Goal: Transaction & Acquisition: Download file/media

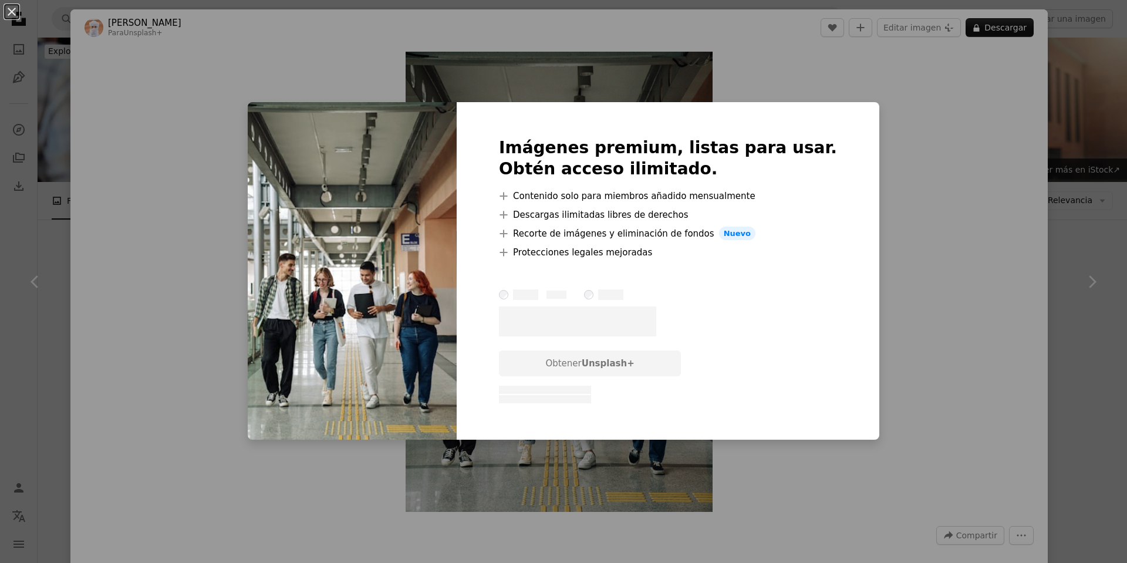
scroll to position [293, 0]
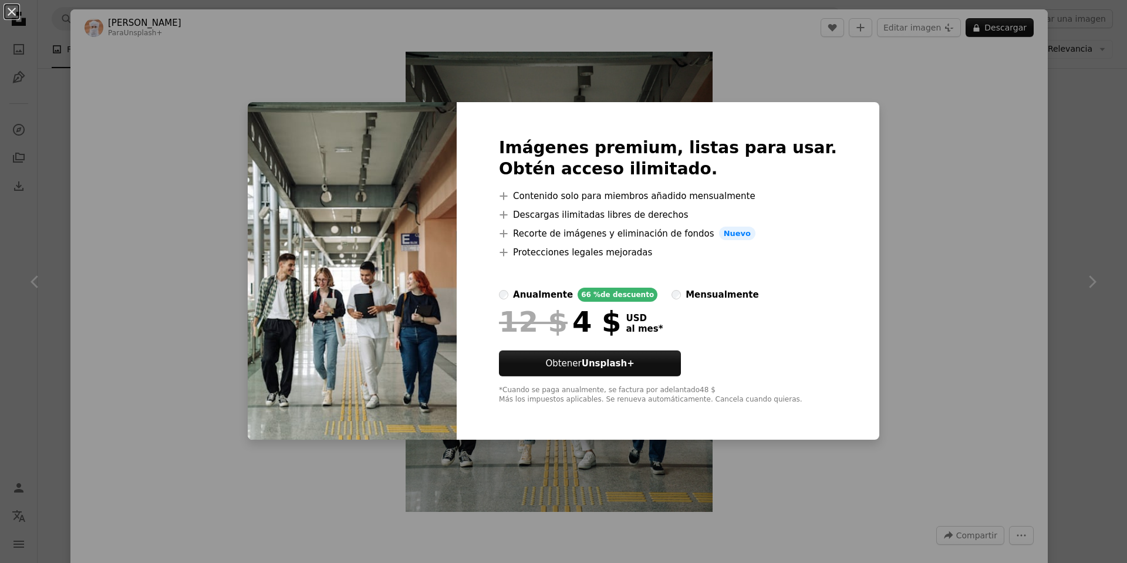
click at [910, 168] on div "An X shape Imágenes premium, listas para usar. Obtén acceso ilimitado. A plus s…" at bounding box center [563, 281] width 1127 height 563
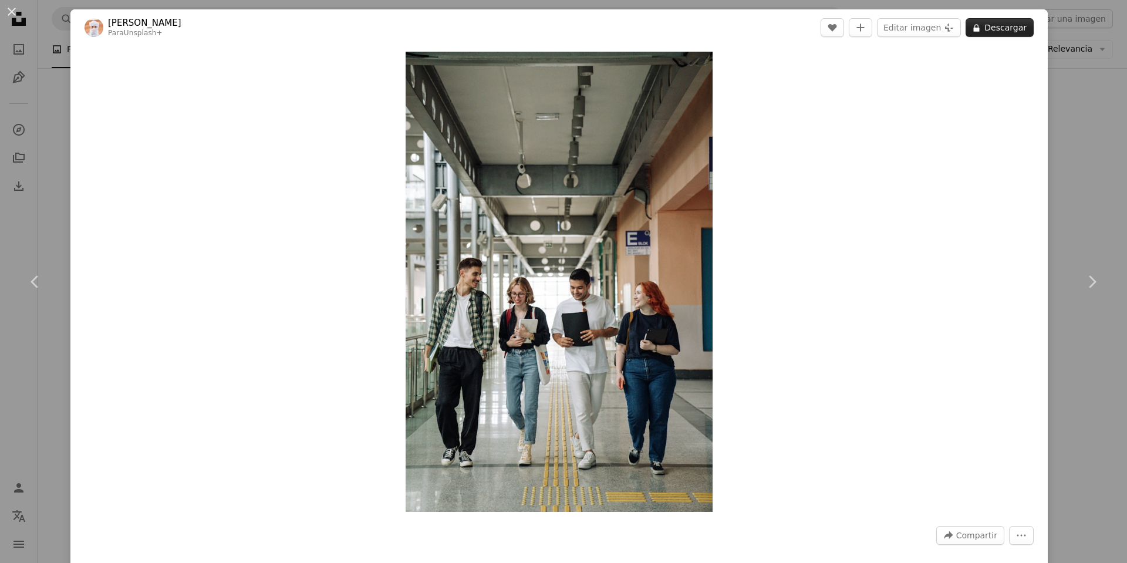
click at [997, 31] on button "A lock Descargar" at bounding box center [1000, 27] width 68 height 19
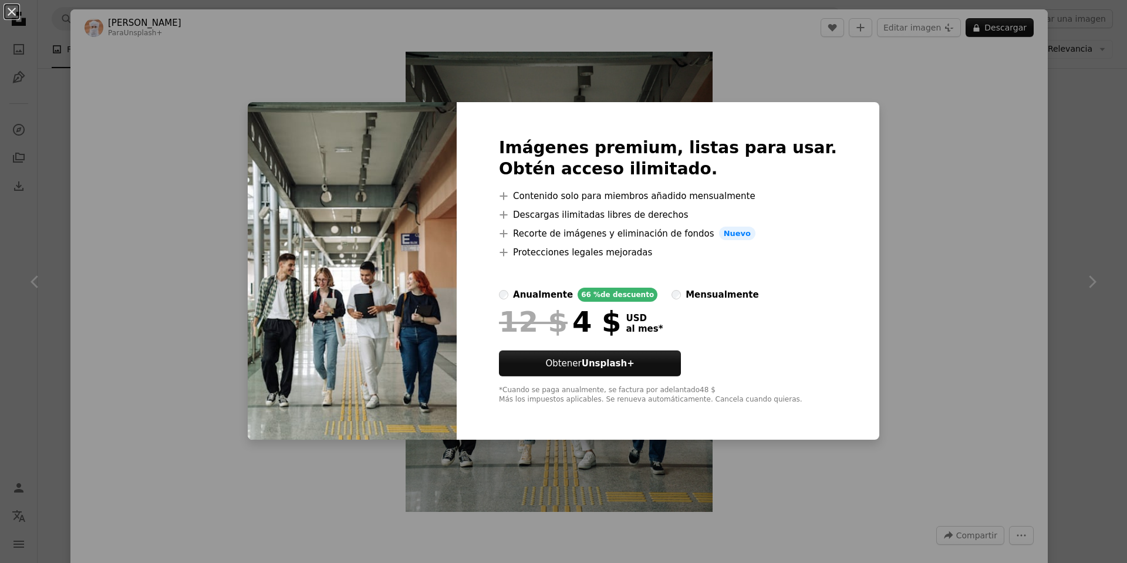
click at [924, 252] on div "An X shape Imágenes premium, listas para usar. Obtén acceso ilimitado. A plus s…" at bounding box center [563, 281] width 1127 height 563
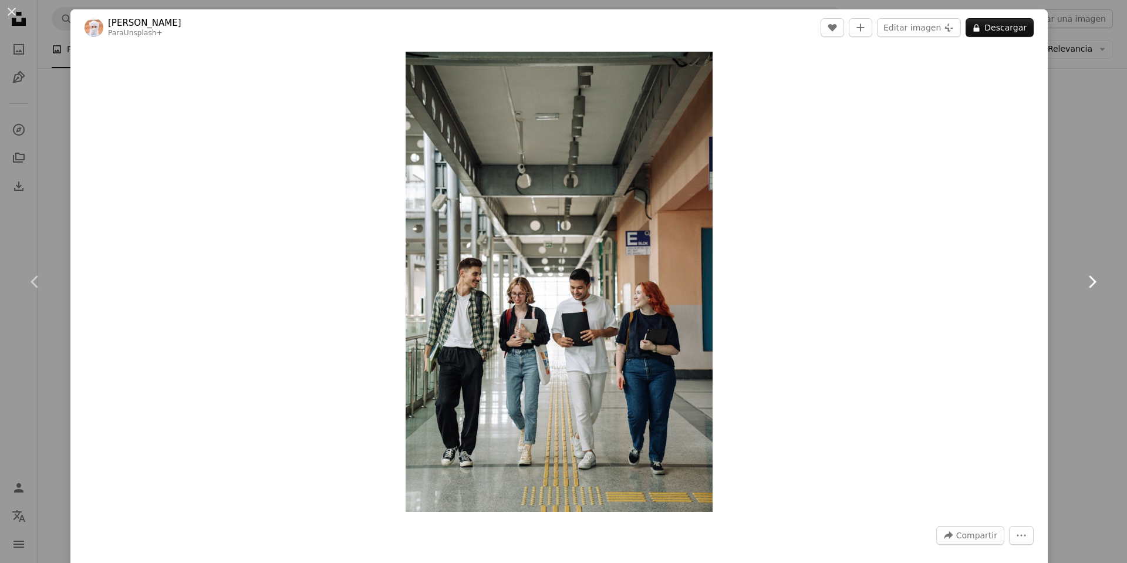
click at [1082, 282] on icon "Chevron right" at bounding box center [1091, 281] width 19 height 19
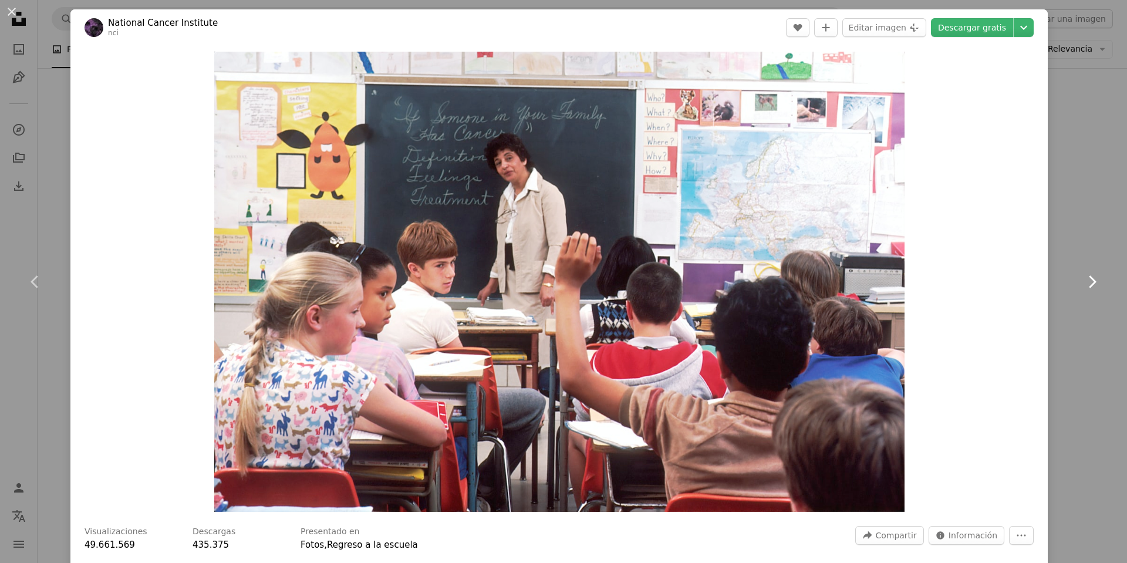
click at [1082, 279] on icon "Chevron right" at bounding box center [1091, 281] width 19 height 19
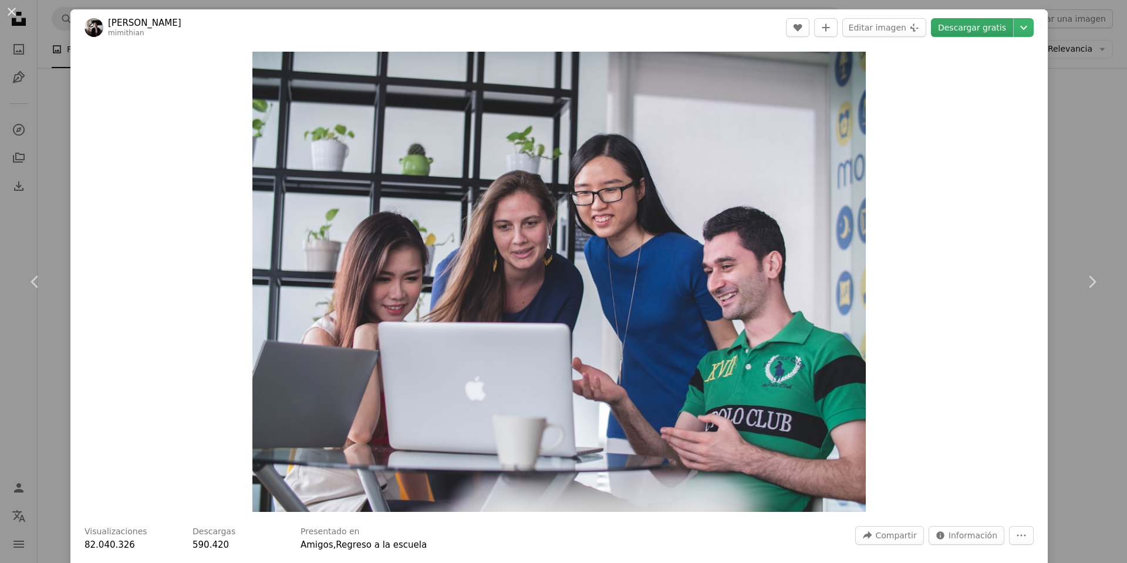
click at [961, 28] on link "Descargar gratis" at bounding box center [972, 27] width 82 height 19
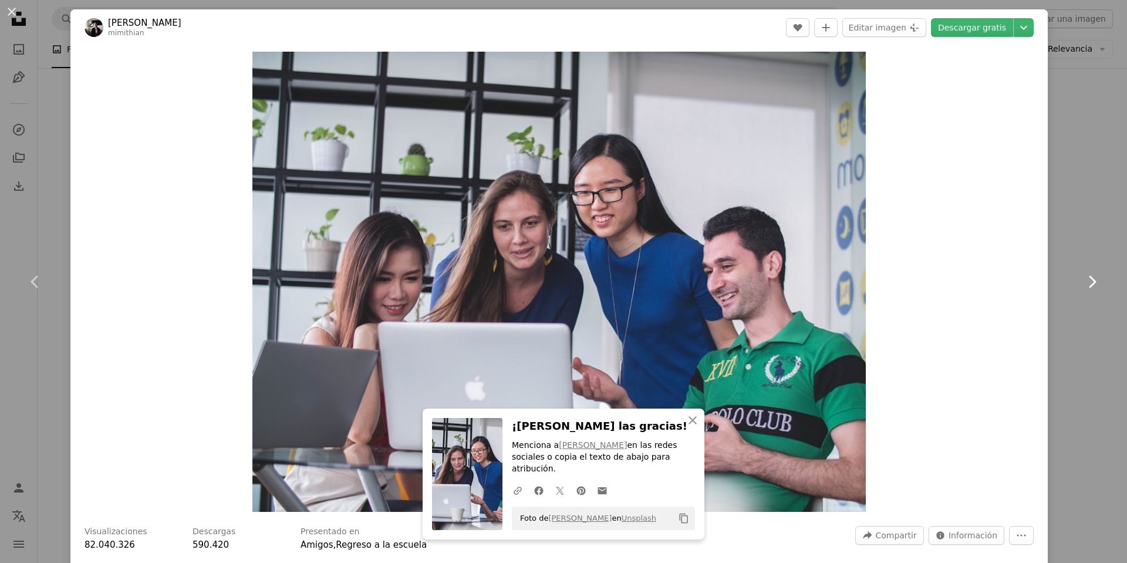
click at [1086, 280] on icon "Chevron right" at bounding box center [1091, 281] width 19 height 19
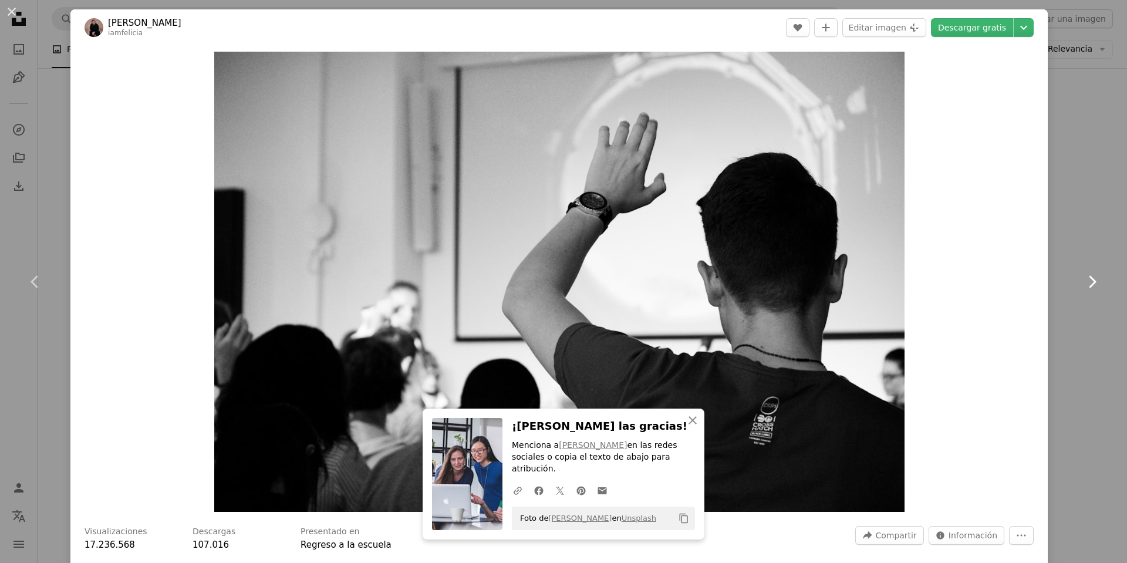
click at [1086, 280] on icon "Chevron right" at bounding box center [1091, 281] width 19 height 19
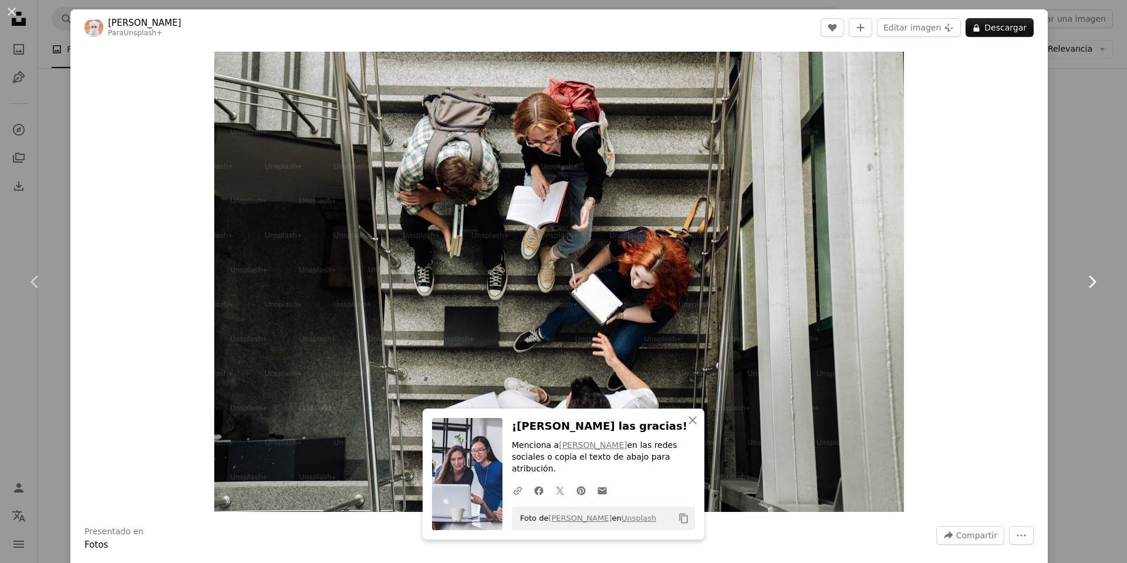
click at [1084, 282] on icon "Chevron right" at bounding box center [1091, 281] width 19 height 19
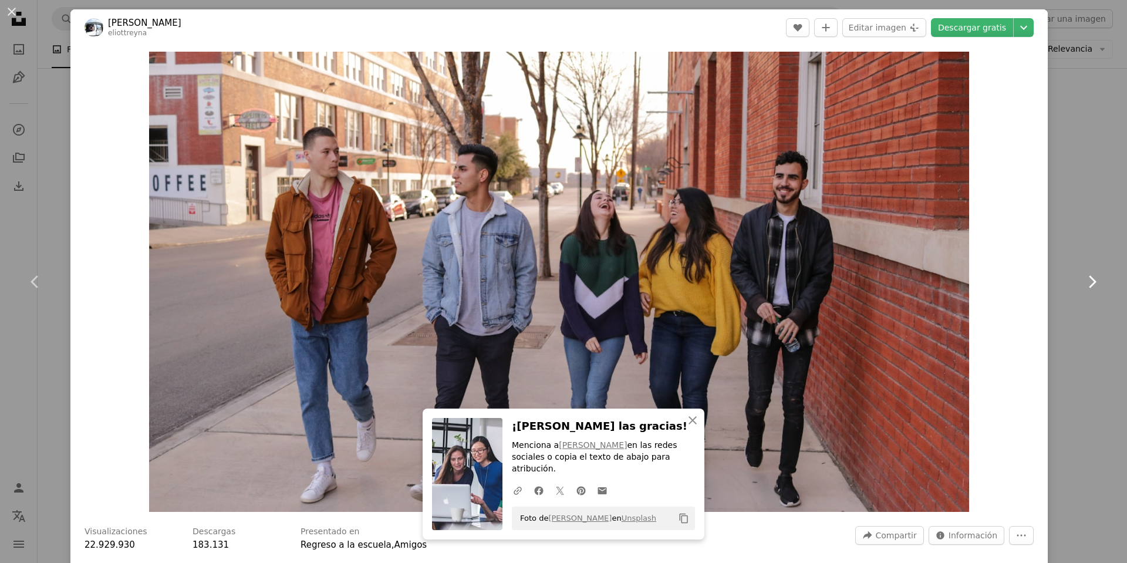
click at [1084, 282] on icon "Chevron right" at bounding box center [1091, 281] width 19 height 19
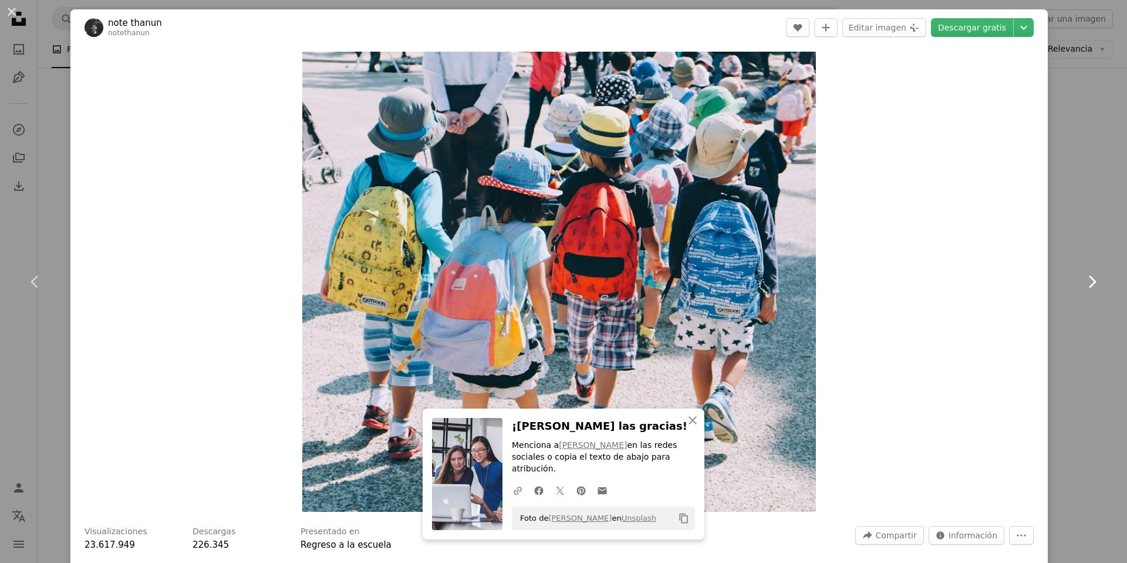
click at [1084, 282] on icon "Chevron right" at bounding box center [1091, 281] width 19 height 19
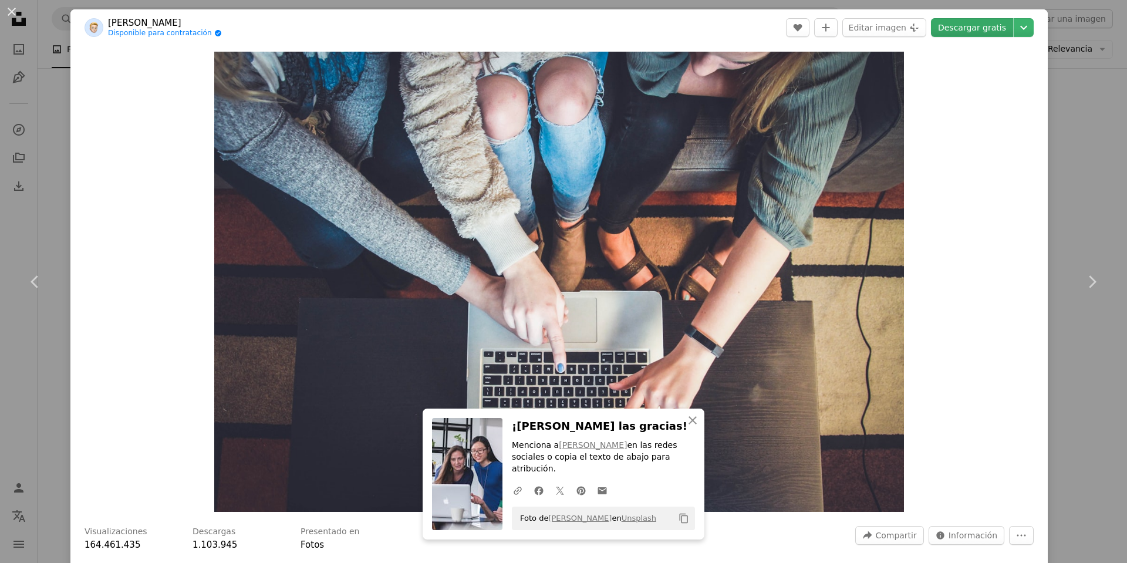
click at [969, 28] on link "Descargar gratis" at bounding box center [972, 27] width 82 height 19
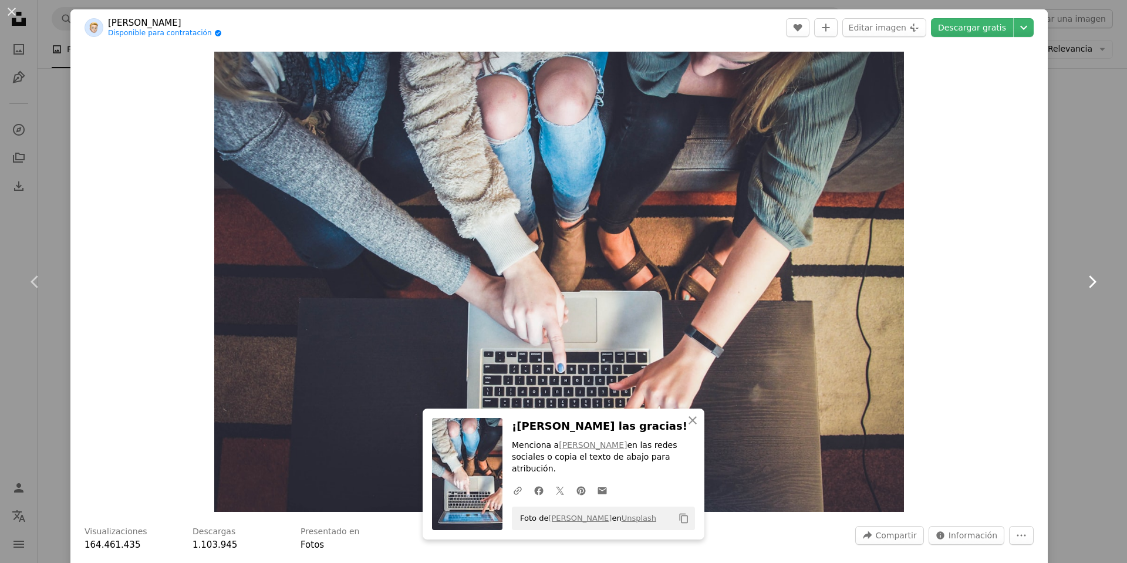
click at [1089, 283] on icon at bounding box center [1093, 281] width 8 height 12
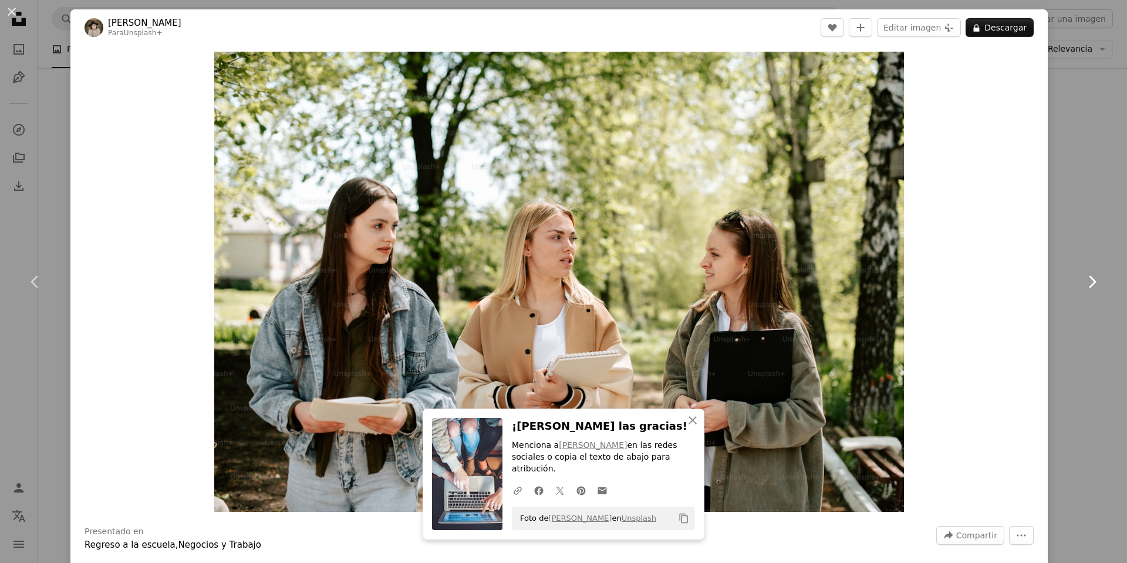
click at [1089, 283] on icon at bounding box center [1093, 281] width 8 height 12
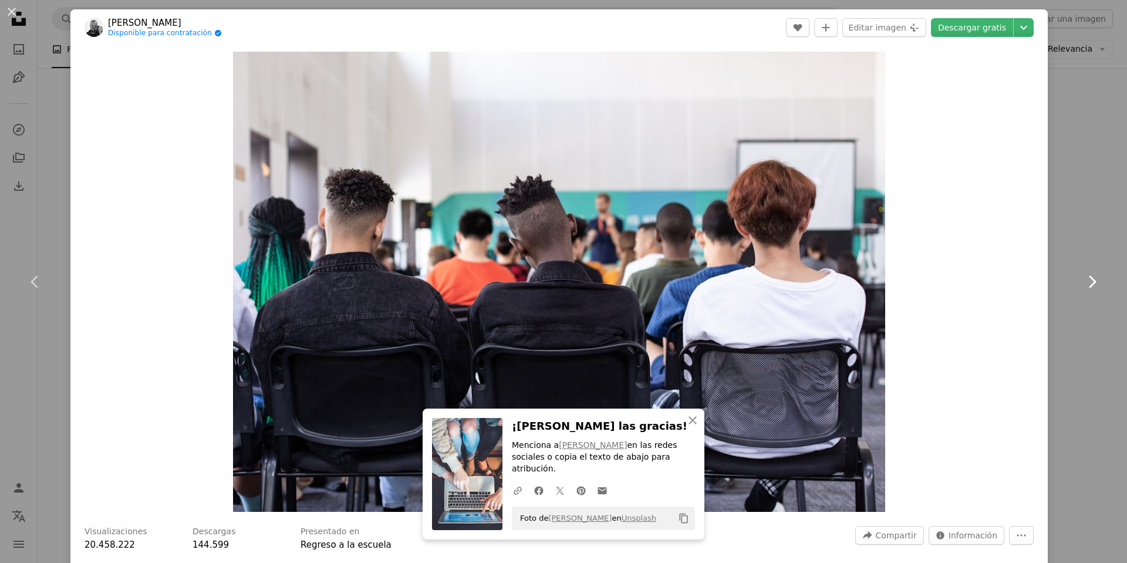
click at [1089, 283] on icon at bounding box center [1093, 281] width 8 height 12
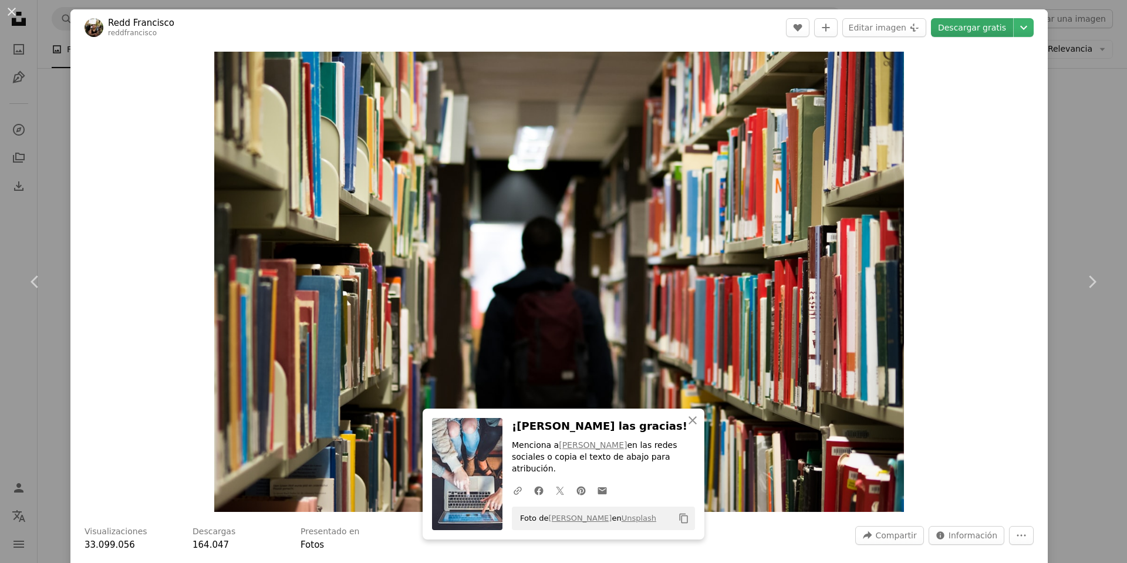
click at [973, 20] on link "Descargar gratis" at bounding box center [972, 27] width 82 height 19
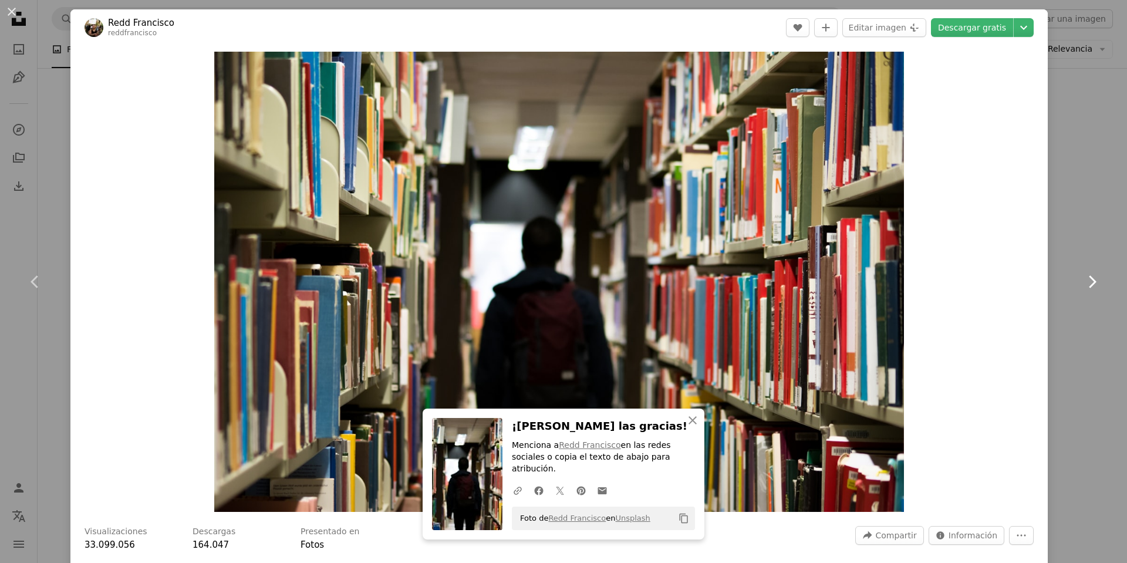
click at [1084, 282] on icon "Chevron right" at bounding box center [1091, 281] width 19 height 19
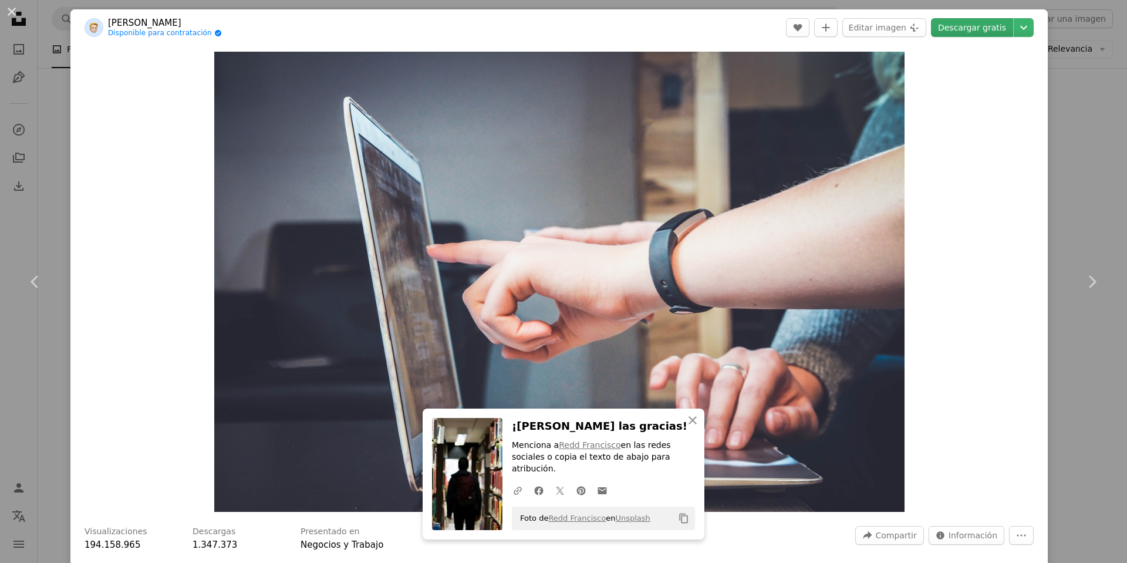
click at [965, 28] on link "Descargar gratis" at bounding box center [972, 27] width 82 height 19
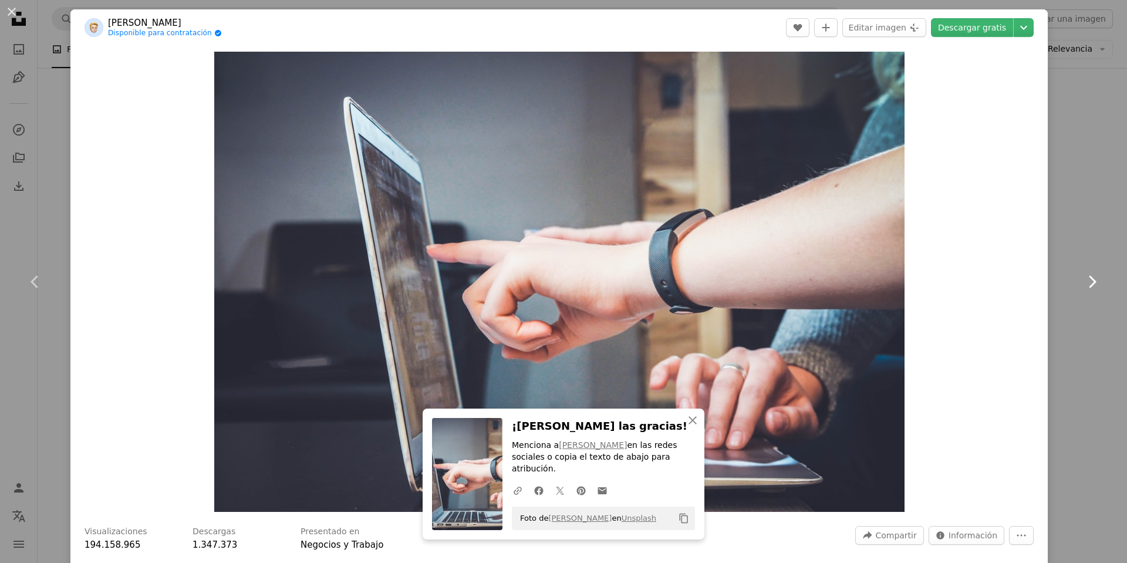
click at [1083, 280] on icon "Chevron right" at bounding box center [1091, 281] width 19 height 19
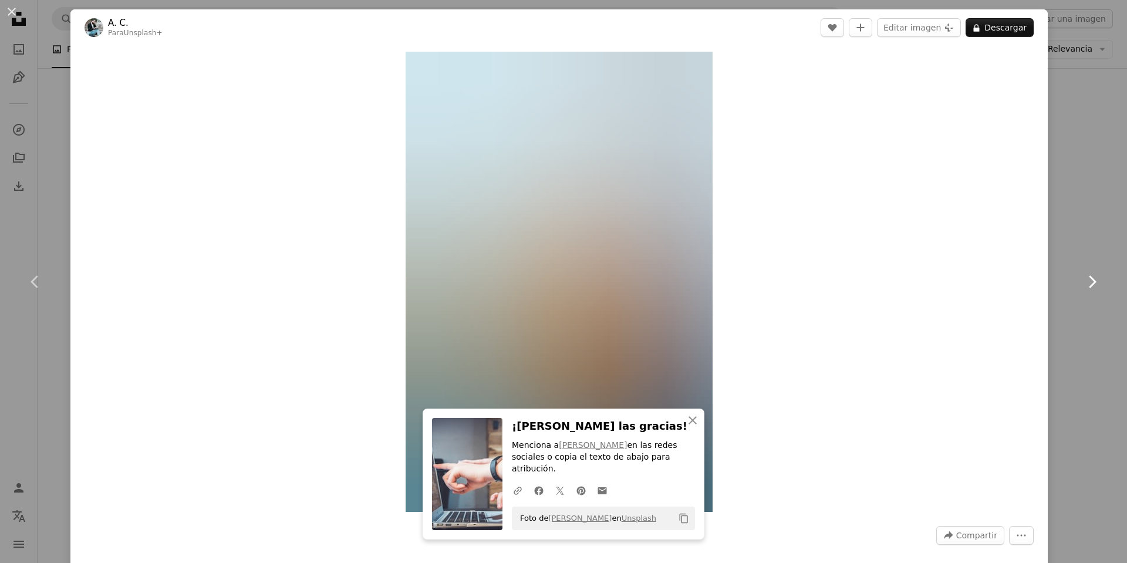
click at [1083, 280] on icon "Chevron right" at bounding box center [1091, 281] width 19 height 19
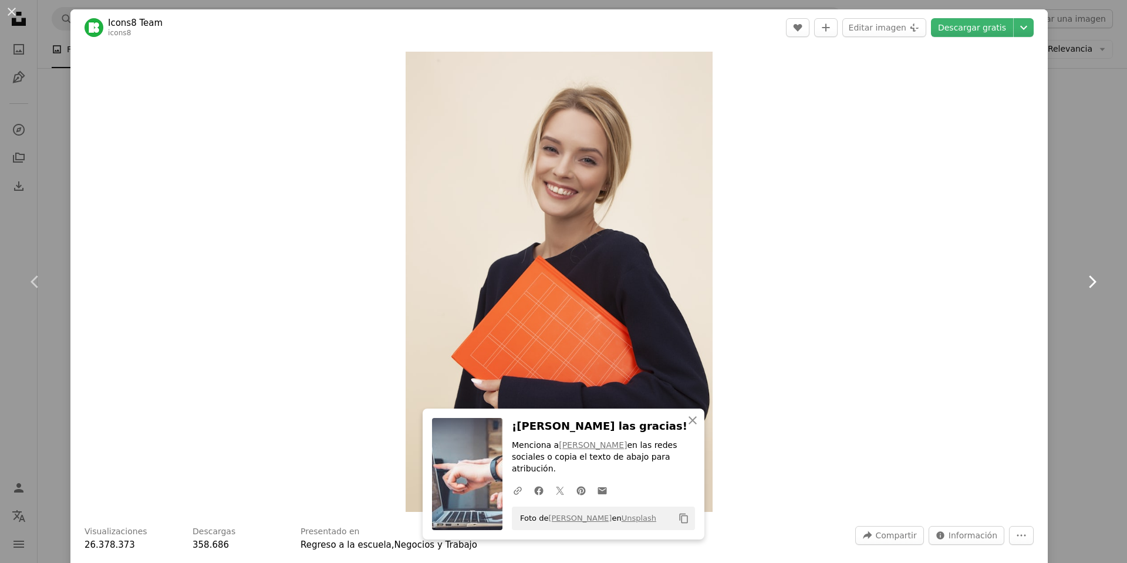
click at [1083, 280] on icon "Chevron right" at bounding box center [1091, 281] width 19 height 19
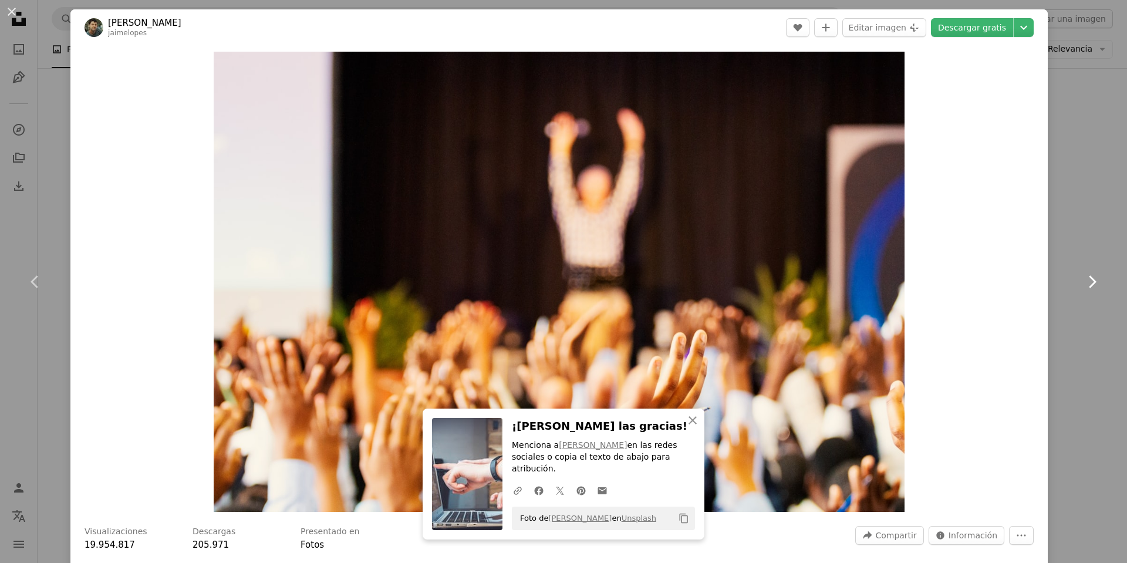
click at [1083, 280] on icon "Chevron right" at bounding box center [1091, 281] width 19 height 19
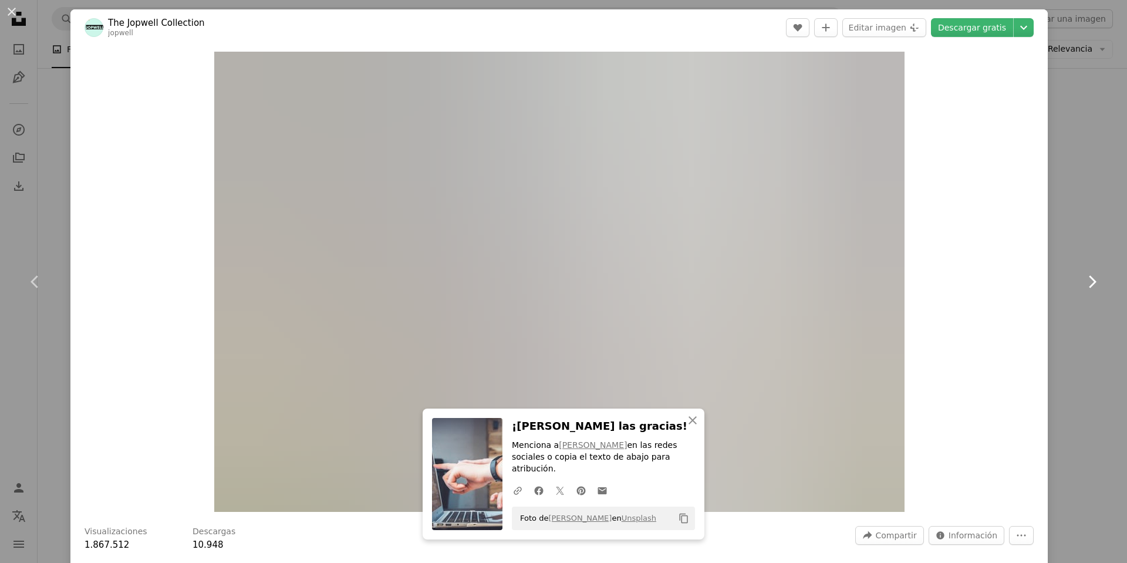
click at [1083, 280] on icon "Chevron right" at bounding box center [1091, 281] width 19 height 19
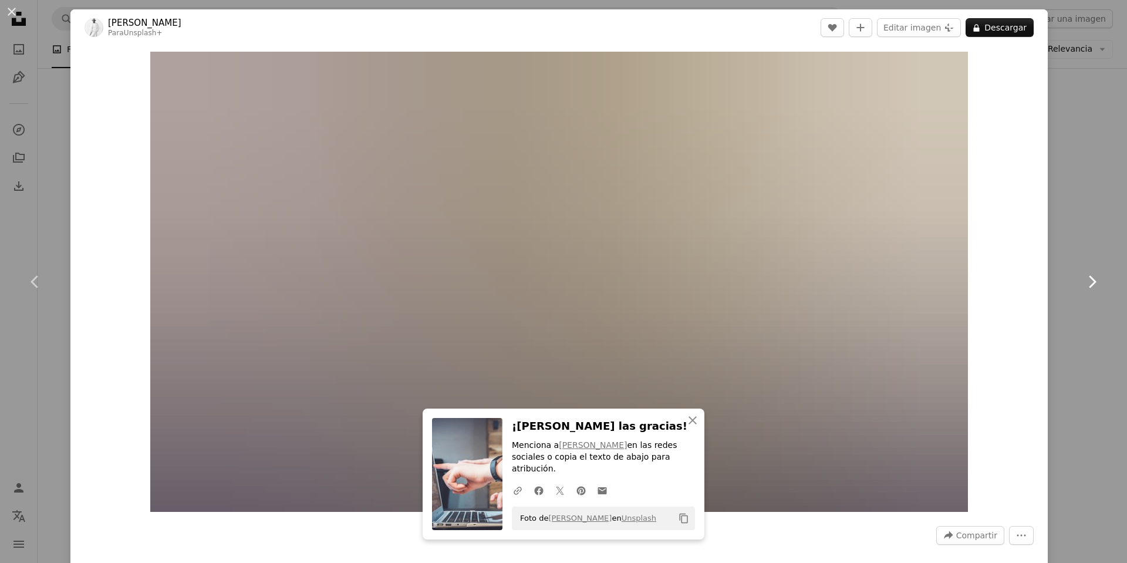
click at [1083, 280] on icon "Chevron right" at bounding box center [1091, 281] width 19 height 19
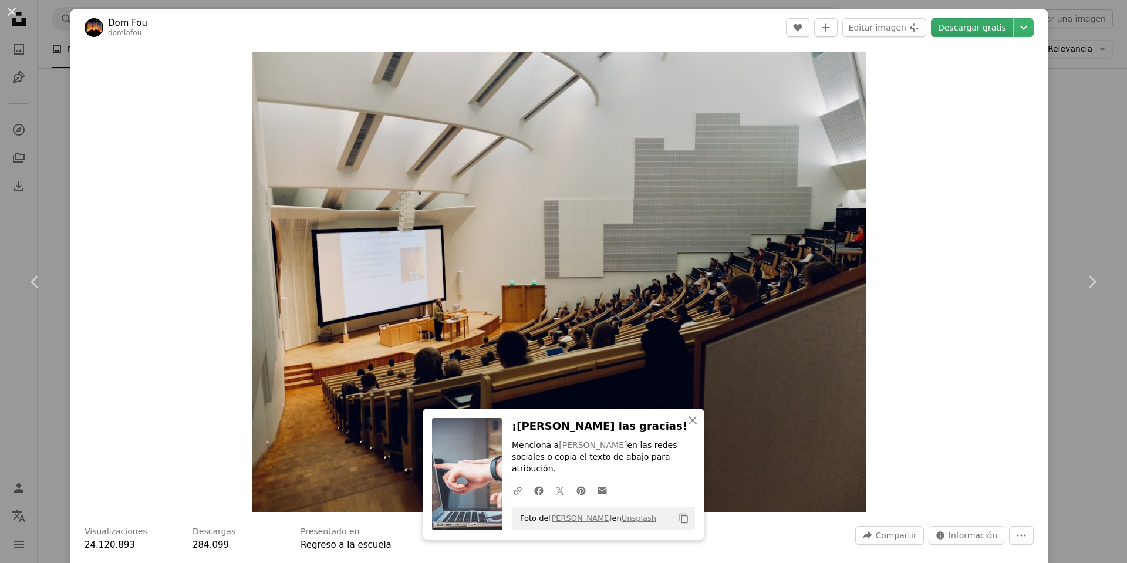
click at [966, 29] on link "Descargar gratis" at bounding box center [972, 27] width 82 height 19
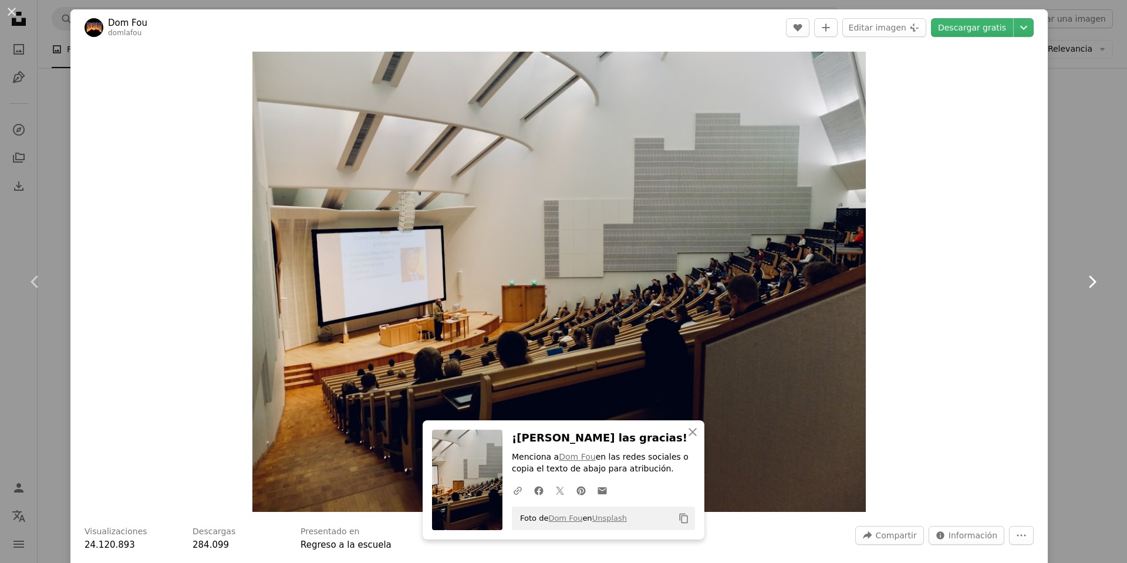
click at [1082, 284] on icon "Chevron right" at bounding box center [1091, 281] width 19 height 19
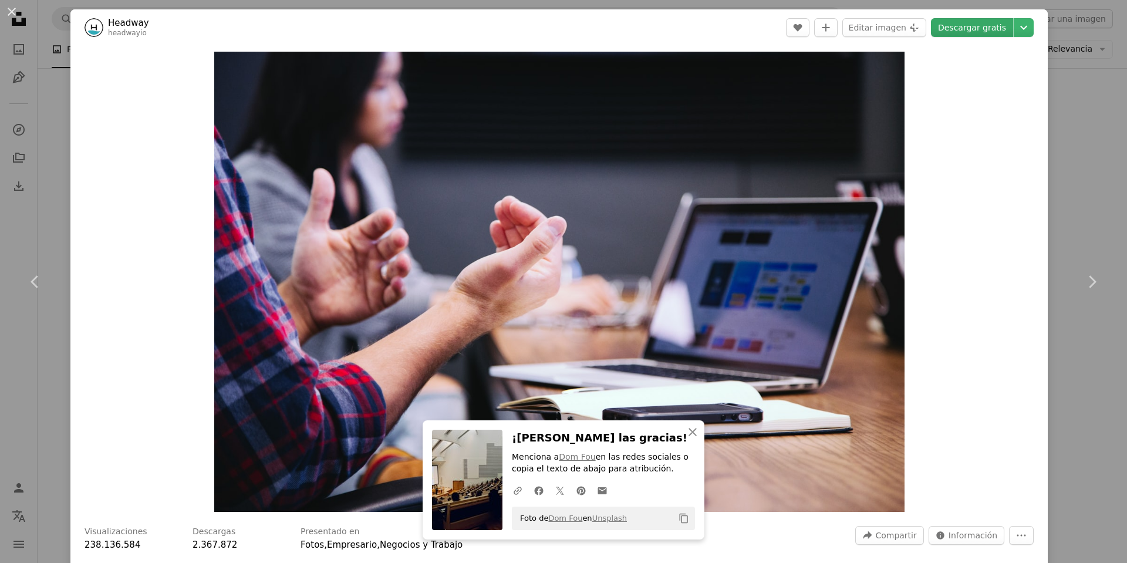
click at [972, 27] on link "Descargar gratis" at bounding box center [972, 27] width 82 height 19
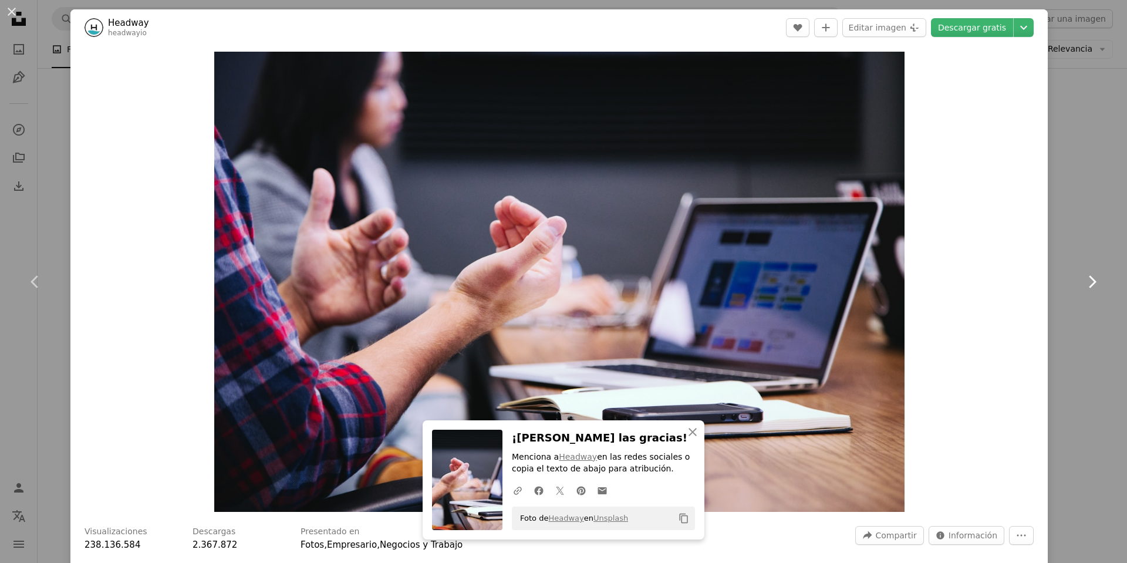
click at [1089, 281] on icon at bounding box center [1093, 281] width 8 height 12
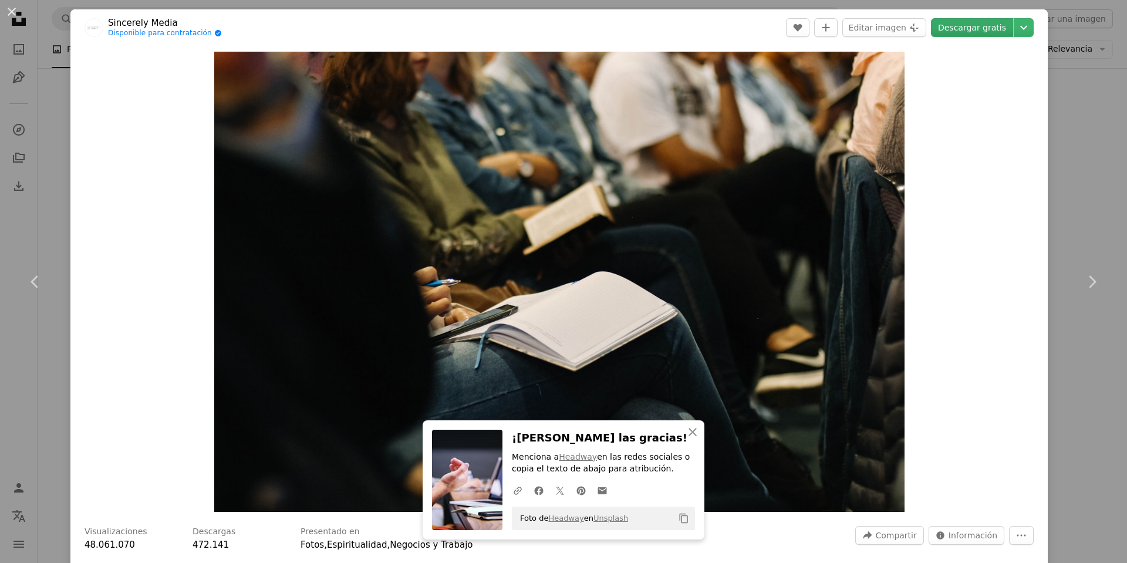
click at [965, 30] on link "Descargar gratis" at bounding box center [972, 27] width 82 height 19
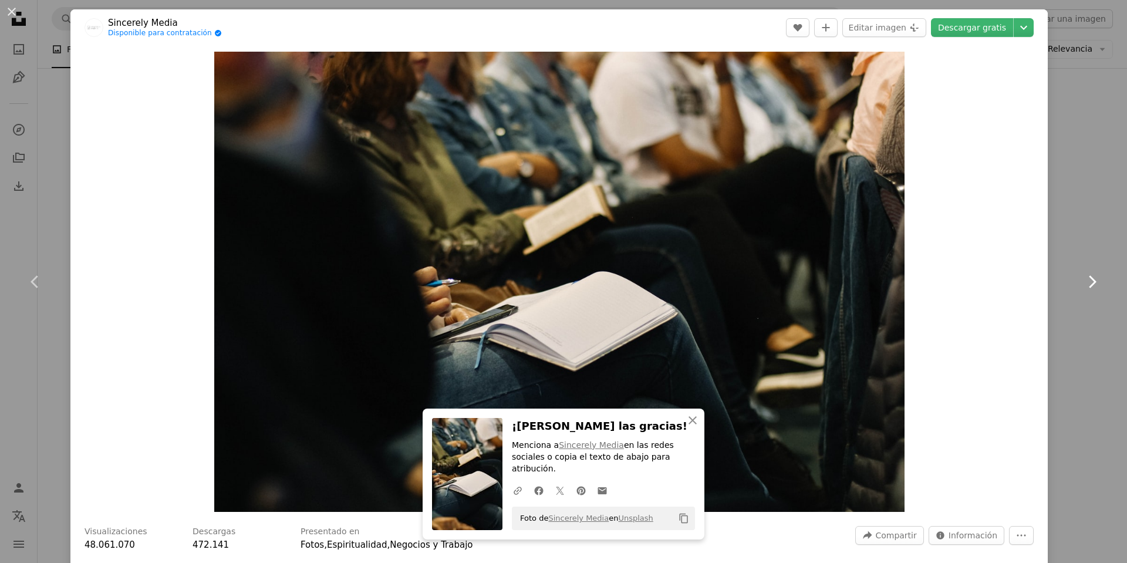
click at [1089, 282] on icon at bounding box center [1093, 281] width 8 height 12
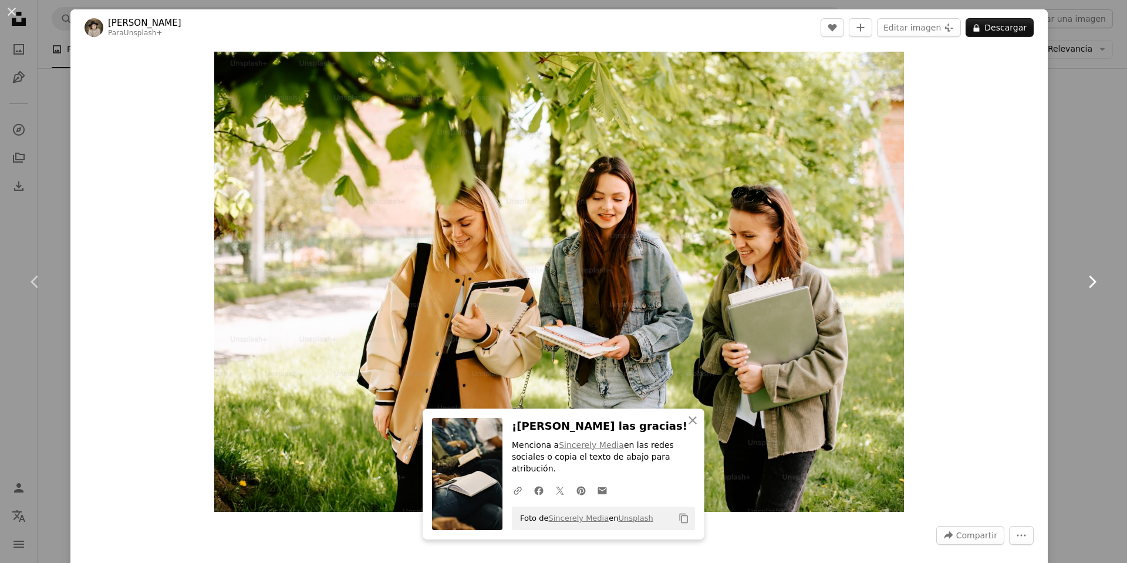
click at [1089, 282] on icon at bounding box center [1093, 281] width 8 height 12
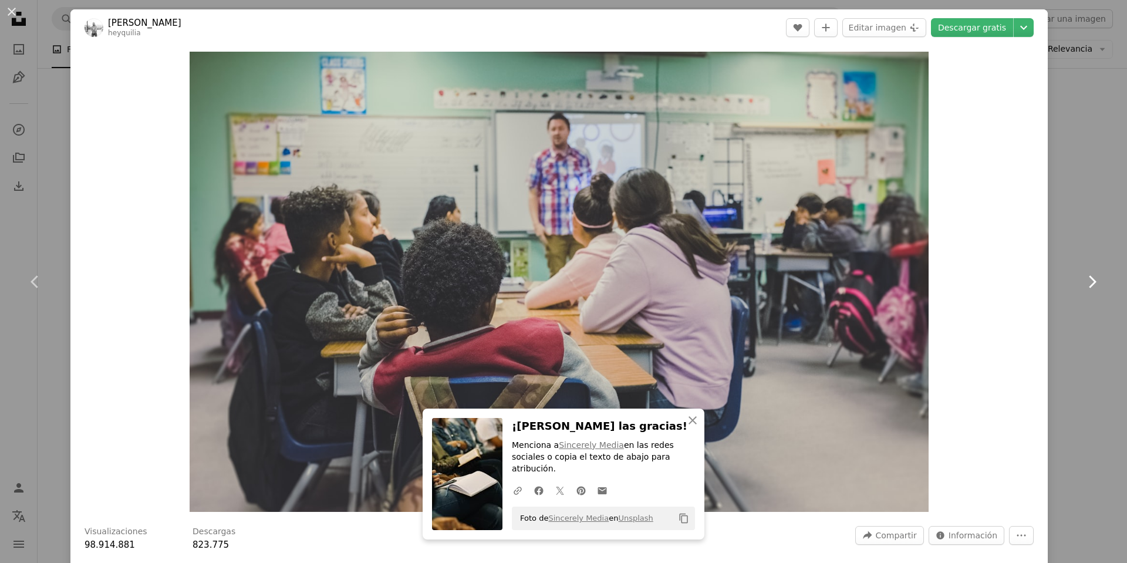
click at [1089, 282] on icon at bounding box center [1093, 281] width 8 height 12
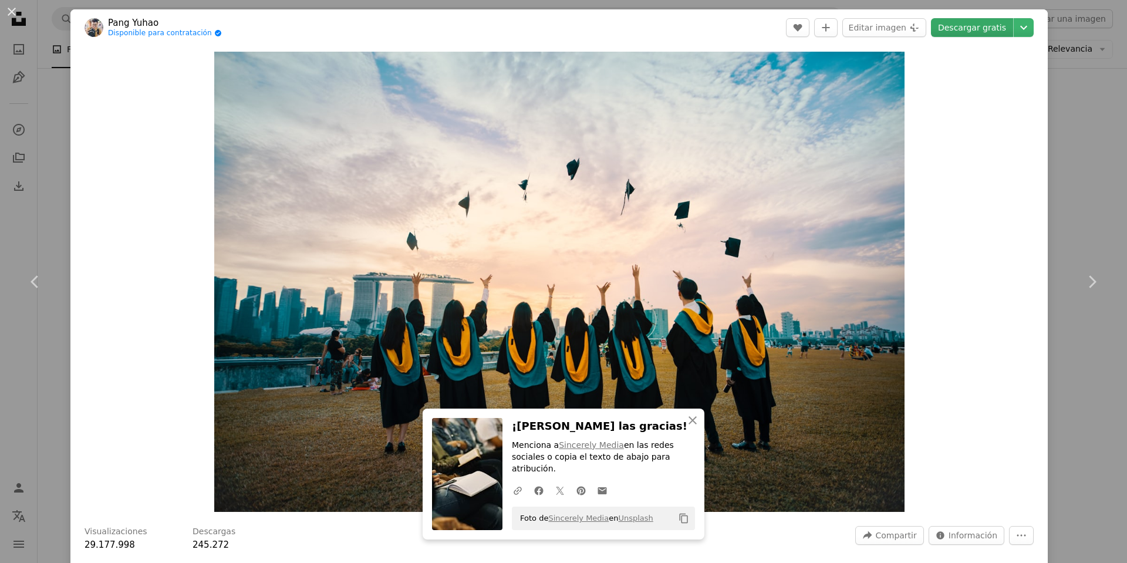
click at [969, 34] on link "Descargar gratis" at bounding box center [972, 27] width 82 height 19
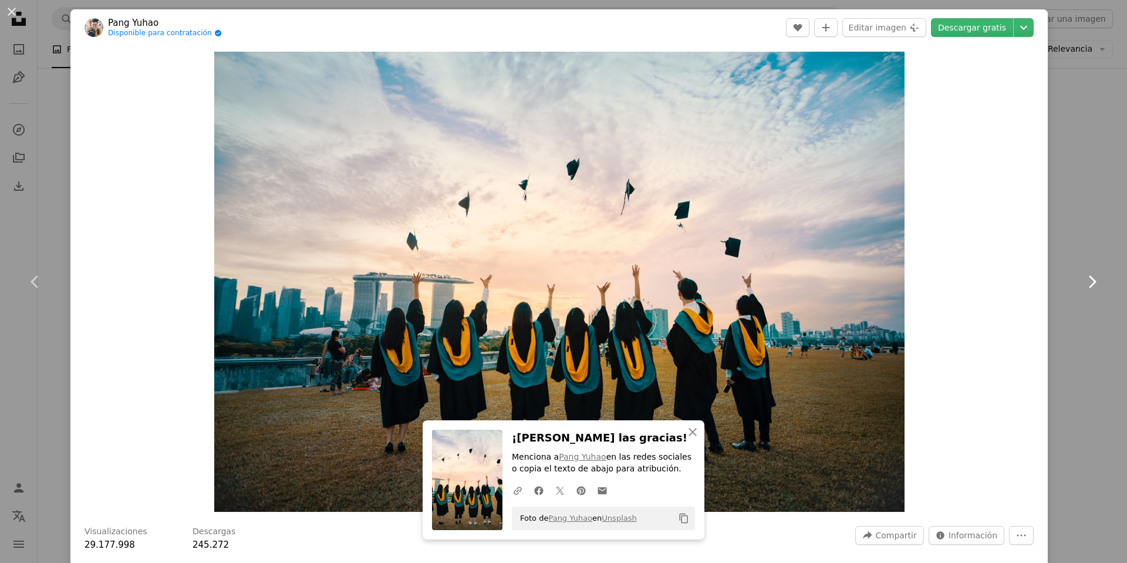
click at [1089, 285] on icon at bounding box center [1093, 281] width 8 height 12
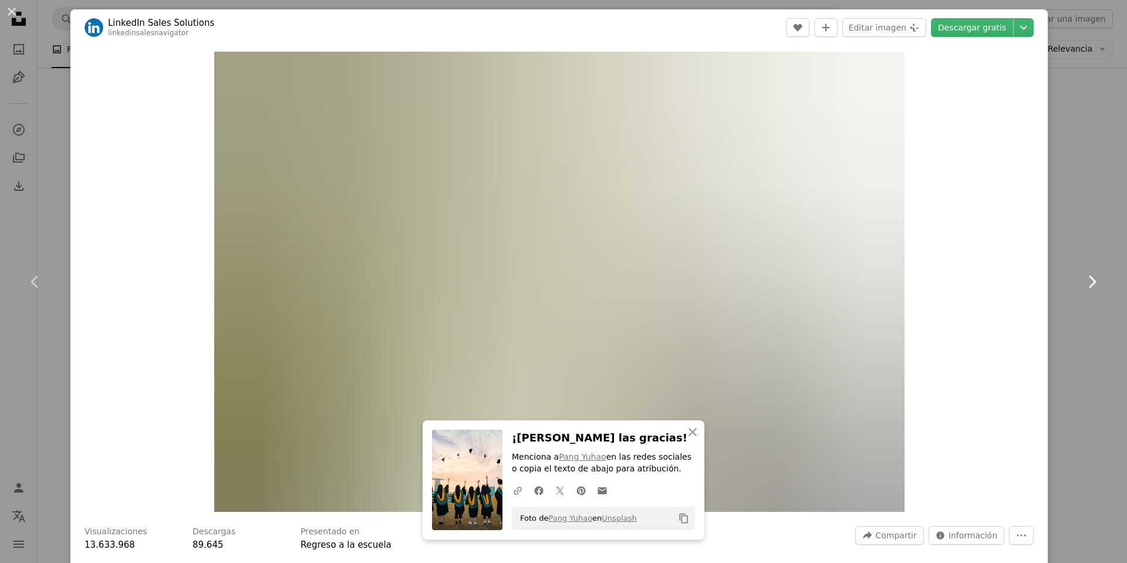
click at [1089, 285] on icon at bounding box center [1093, 281] width 8 height 12
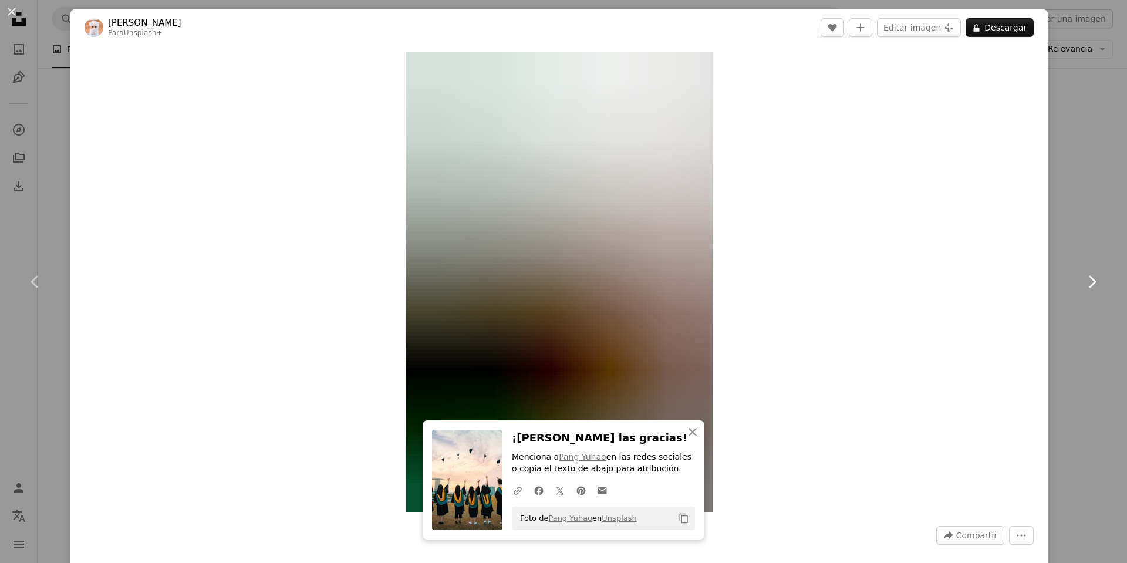
click at [1089, 285] on icon at bounding box center [1093, 281] width 8 height 12
